Goal: Information Seeking & Learning: Learn about a topic

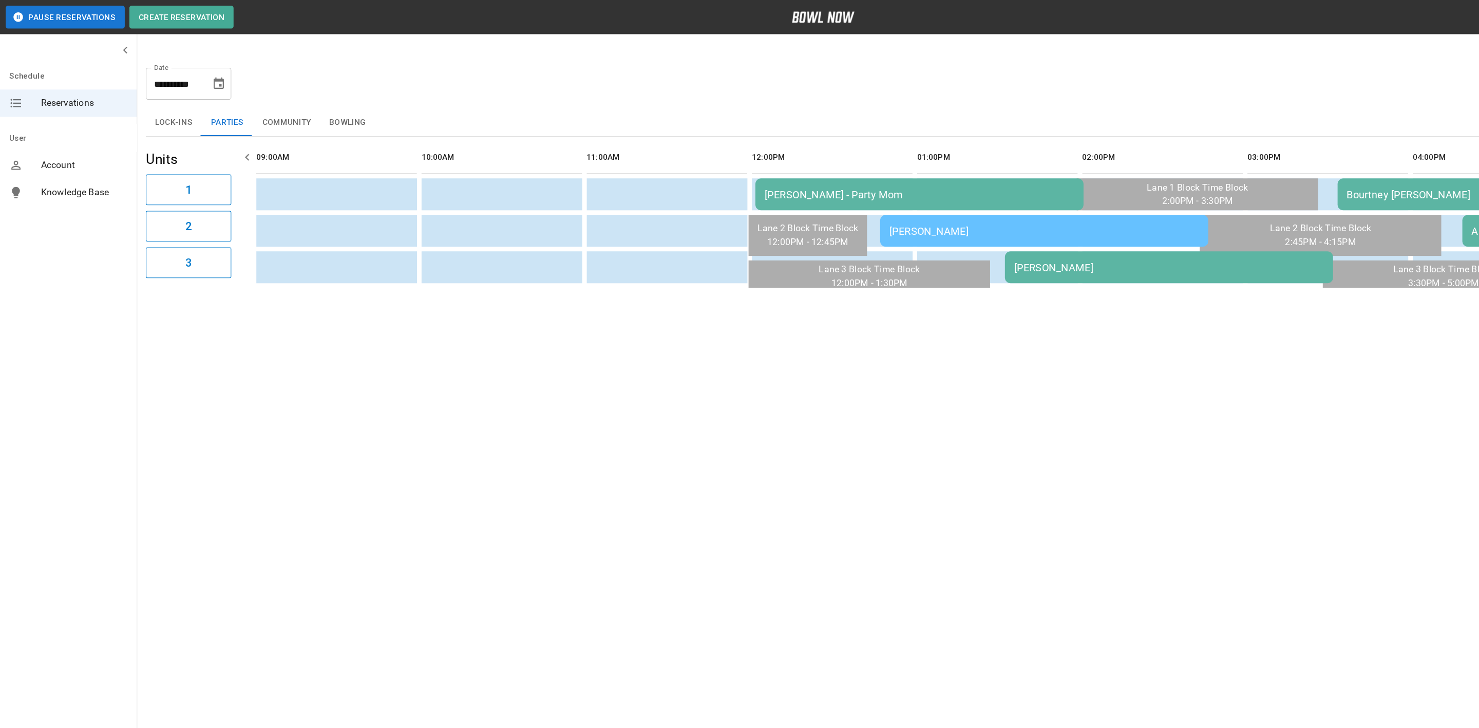
scroll to position [0, 134]
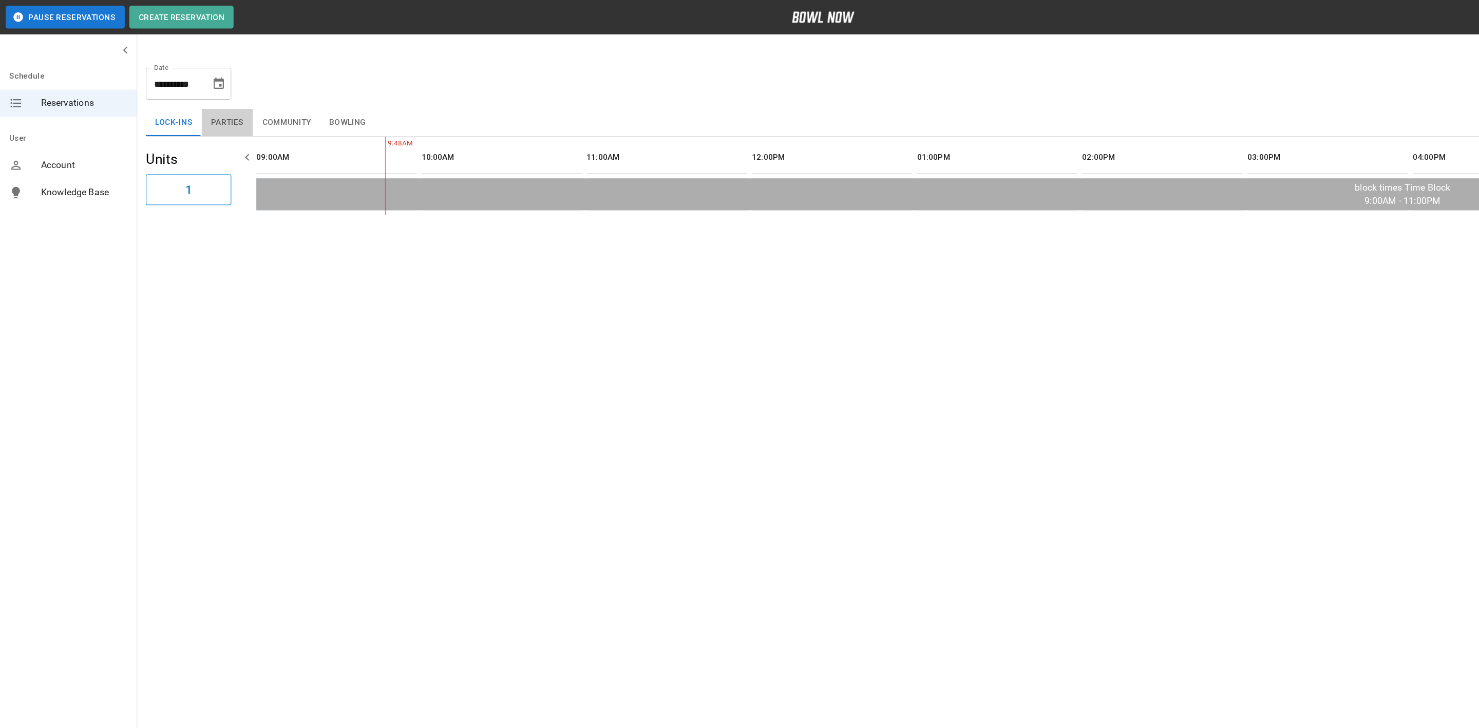
click at [202, 108] on button "Parties" at bounding box center [205, 110] width 46 height 25
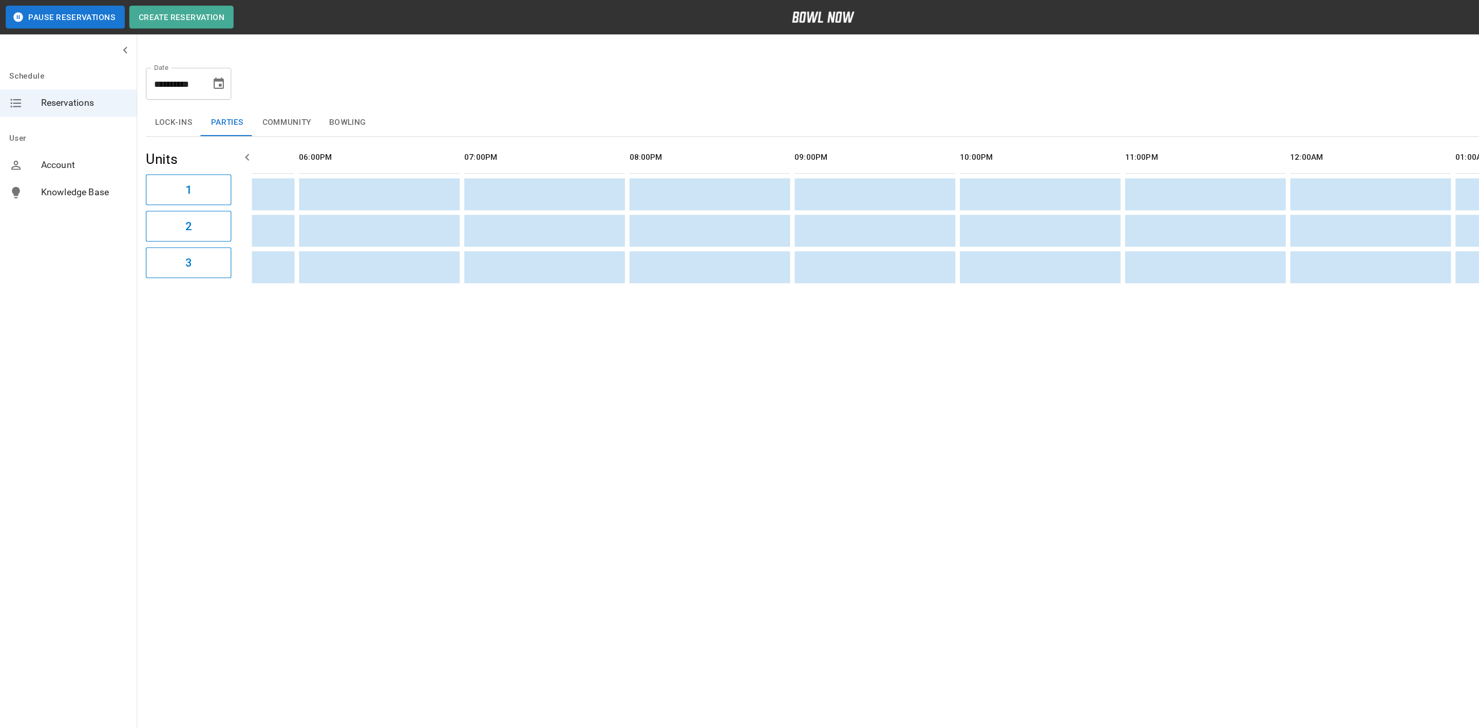
scroll to position [0, 265]
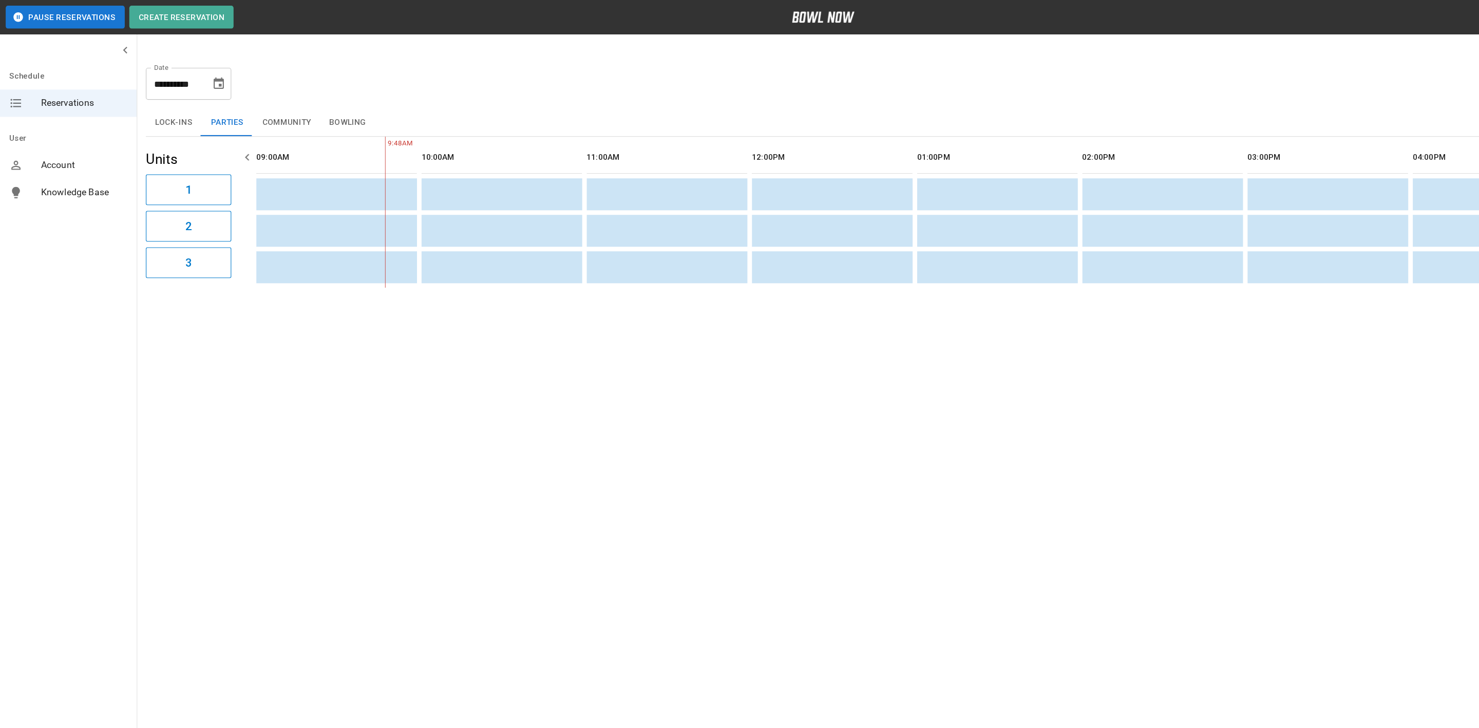
click at [258, 113] on button "Community" at bounding box center [258, 110] width 61 height 25
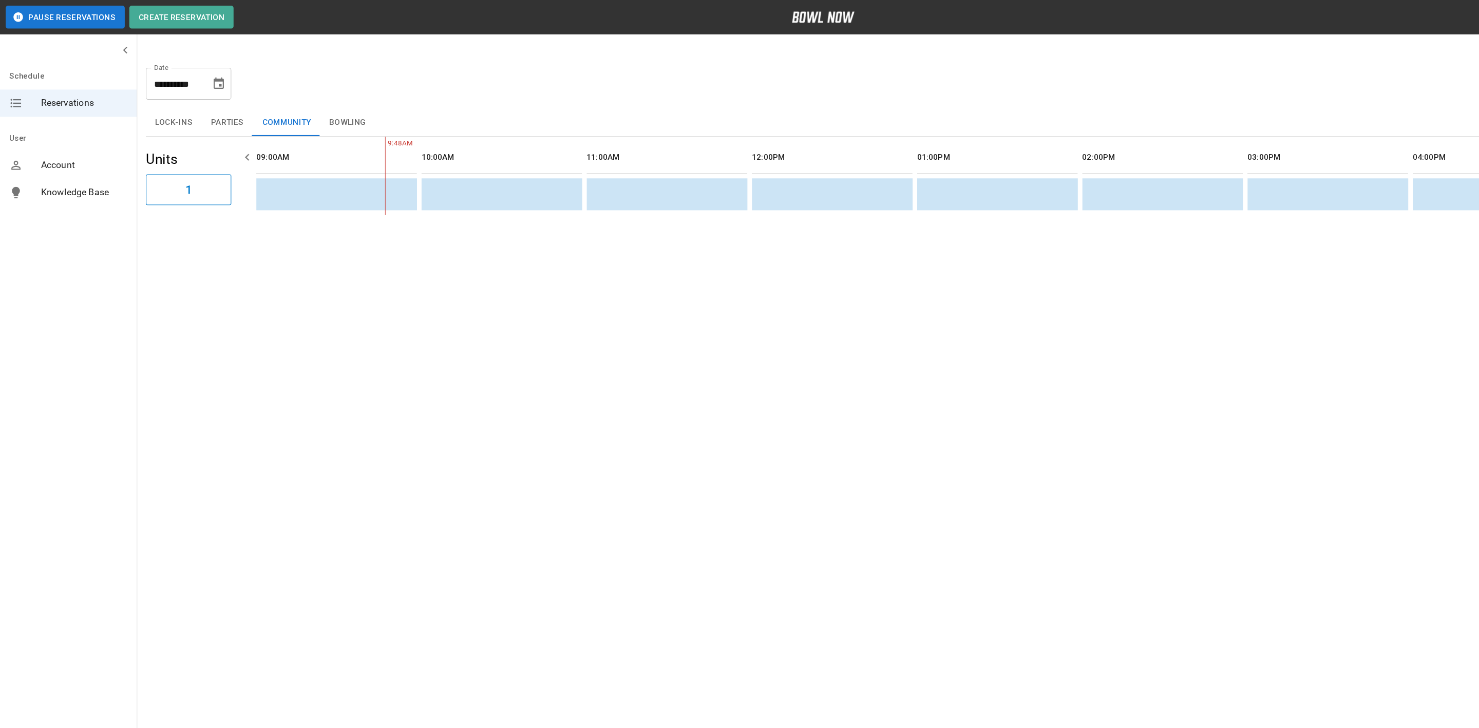
scroll to position [0, 1305]
drag, startPoint x: 312, startPoint y: 103, endPoint x: 312, endPoint y: 140, distance: 37.0
click at [312, 103] on button "Bowling" at bounding box center [314, 110] width 50 height 25
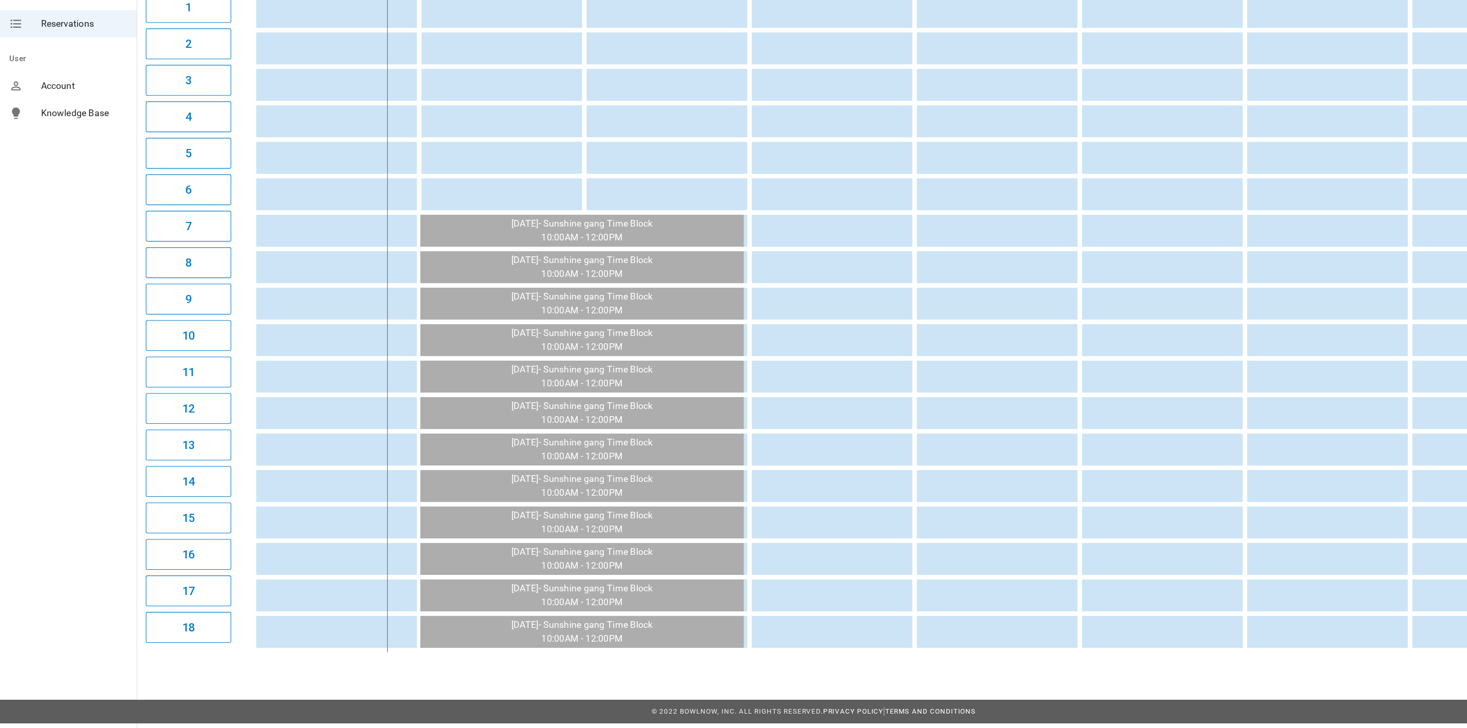
scroll to position [0, 320]
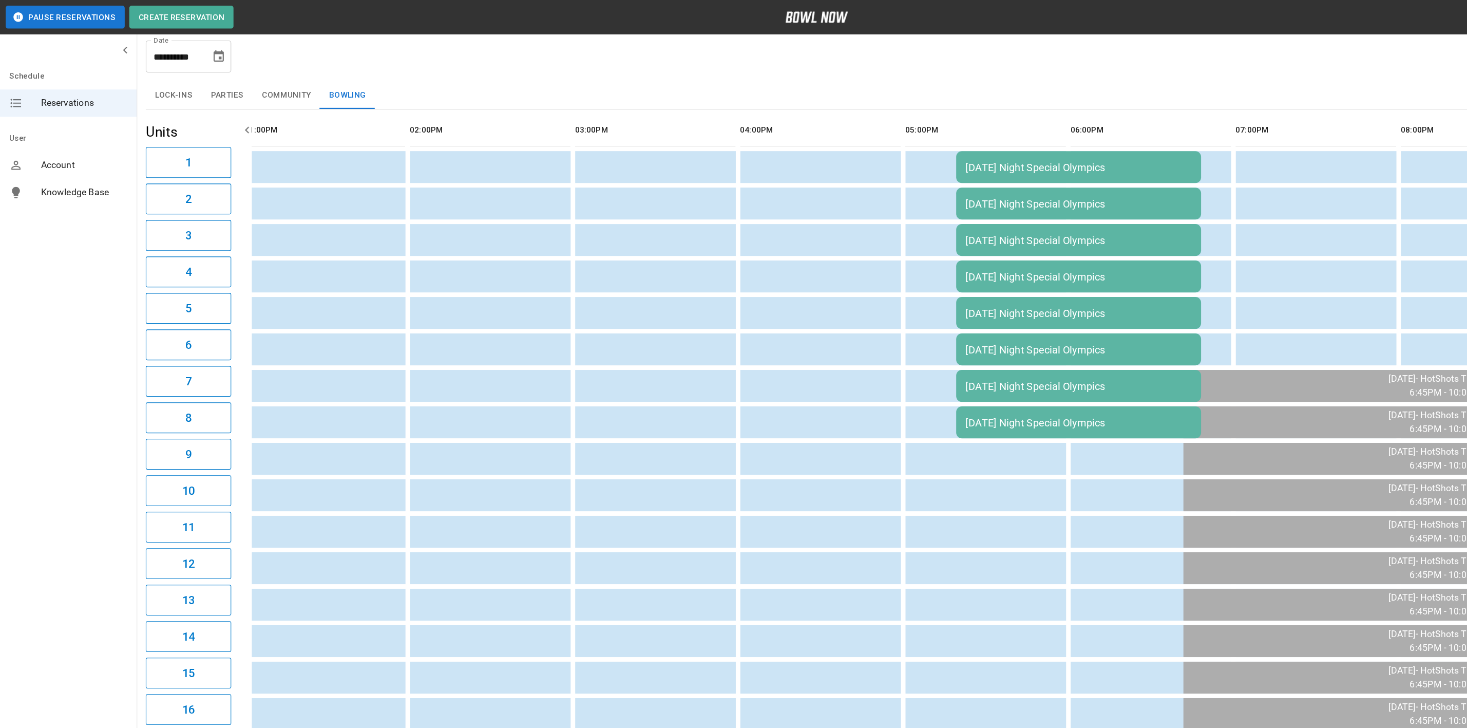
click at [939, 148] on div "[DATE] Night Special Olympics" at bounding box center [972, 150] width 204 height 11
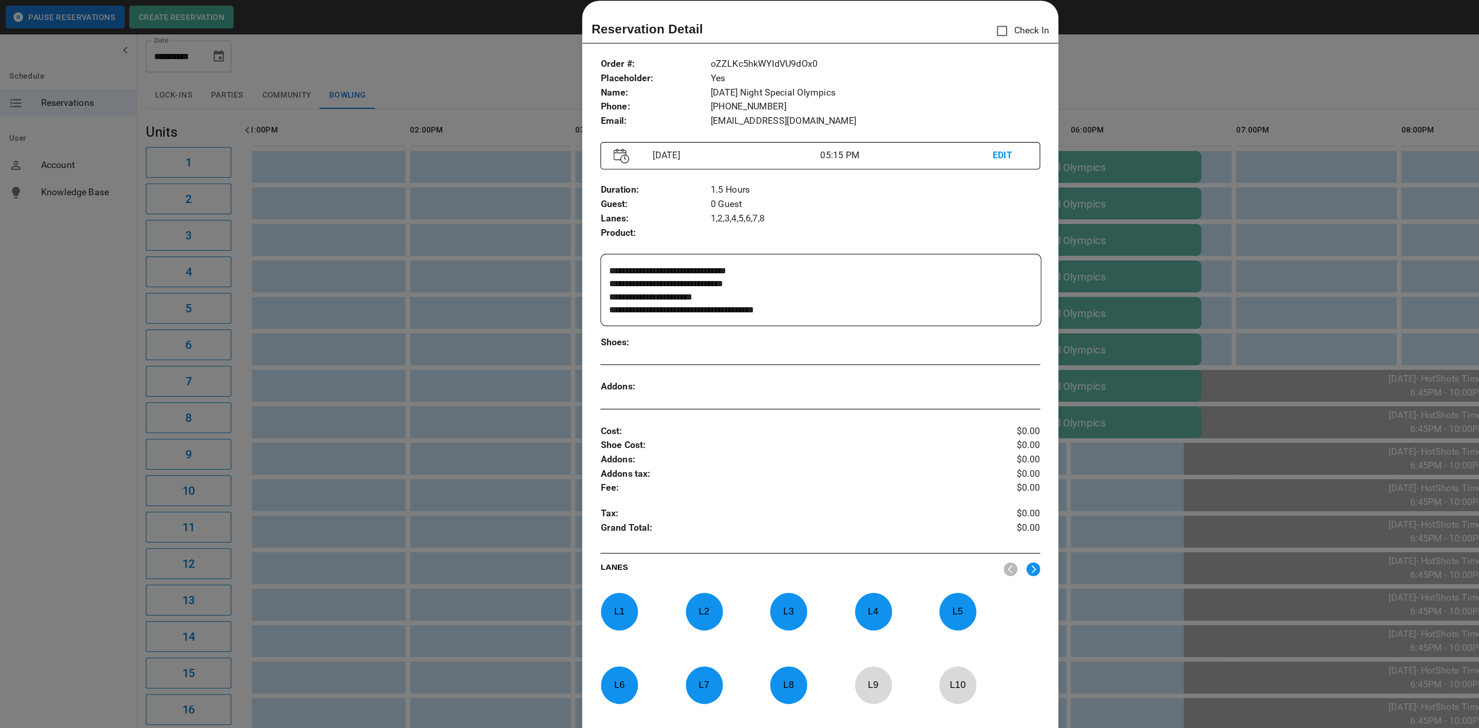
click at [1025, 82] on div at bounding box center [739, 364] width 1479 height 728
